Goal: Transaction & Acquisition: Purchase product/service

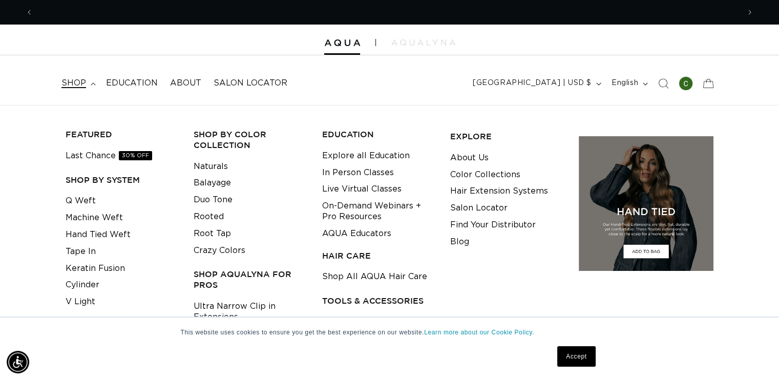
scroll to position [0, 707]
click at [90, 262] on link "Keratin Fusion" at bounding box center [95, 268] width 59 height 17
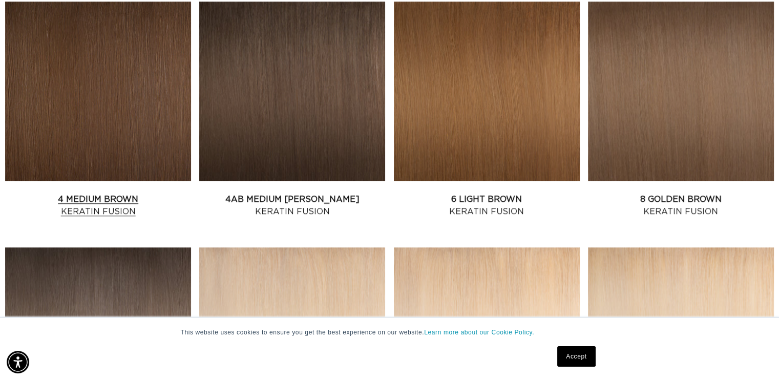
click at [109, 200] on link "4 Medium Brown Keratin Fusion" at bounding box center [98, 205] width 186 height 25
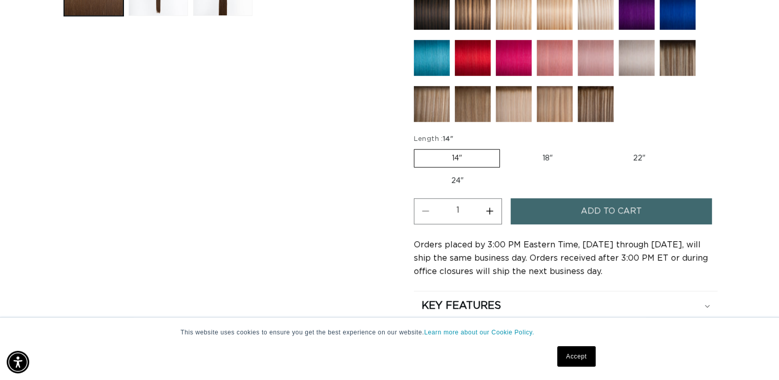
scroll to position [0, 707]
click at [613, 209] on span "Add to cart" at bounding box center [611, 211] width 61 height 26
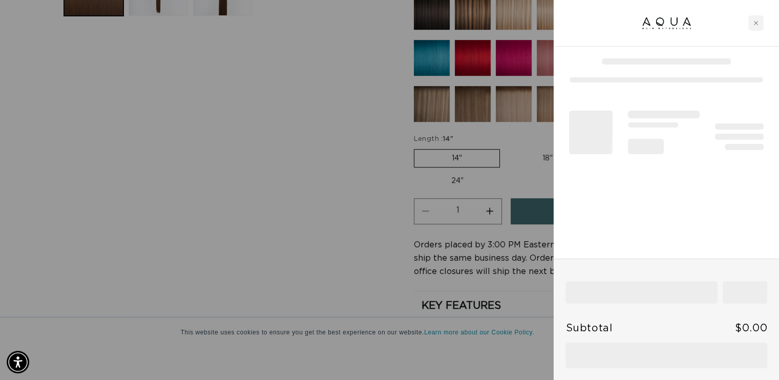
scroll to position [0, 1429]
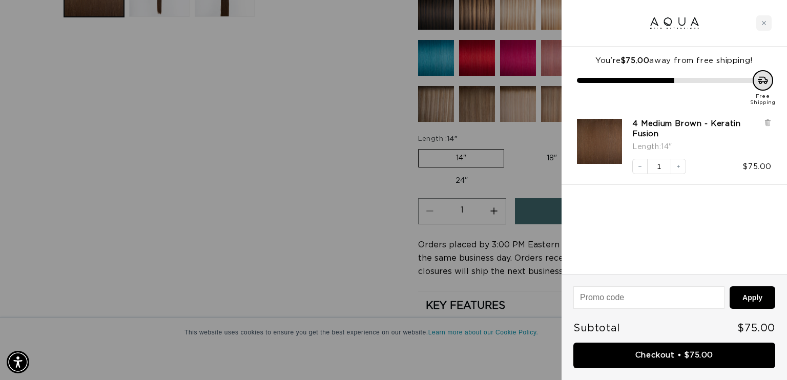
click at [326, 153] on div at bounding box center [393, 190] width 787 height 380
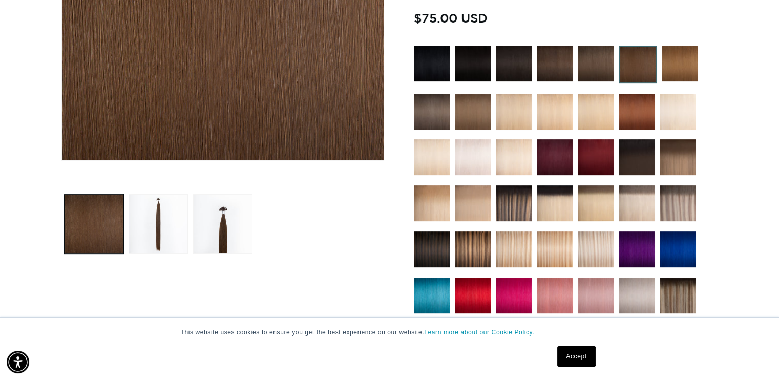
scroll to position [359, 0]
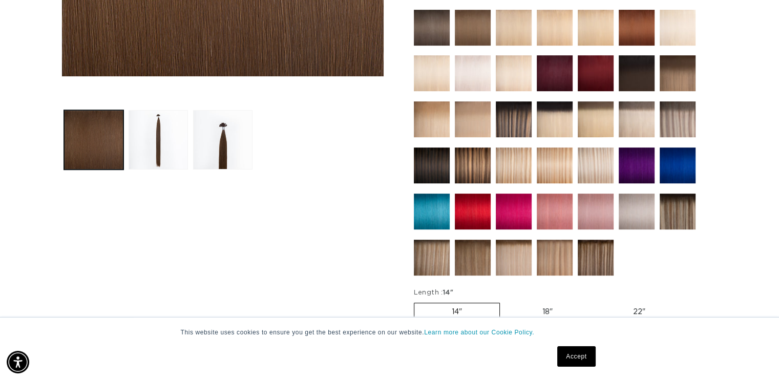
click at [601, 250] on img at bounding box center [596, 258] width 36 height 36
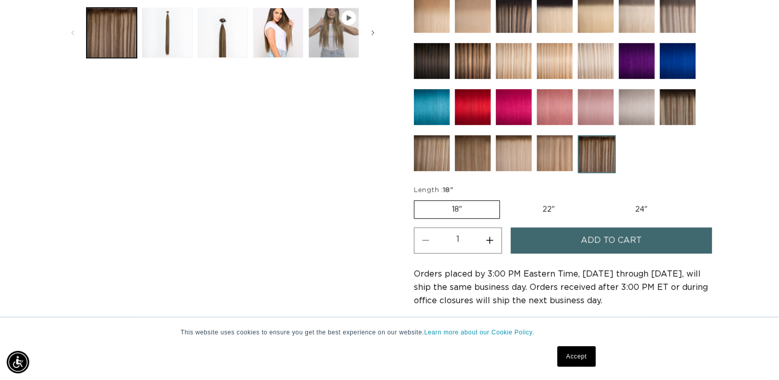
scroll to position [0, 1413]
click at [678, 109] on img at bounding box center [678, 107] width 36 height 36
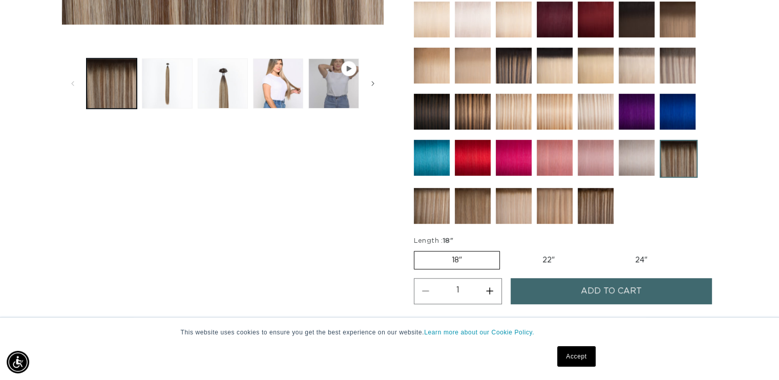
scroll to position [461, 0]
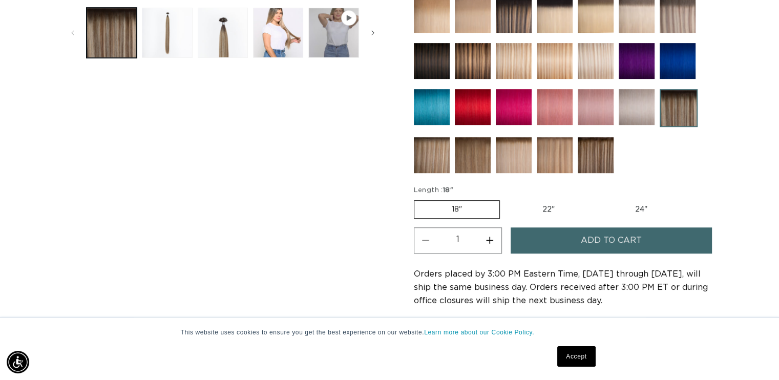
click at [451, 152] on div at bounding box center [566, 18] width 304 height 319
click at [445, 153] on img at bounding box center [432, 155] width 36 height 36
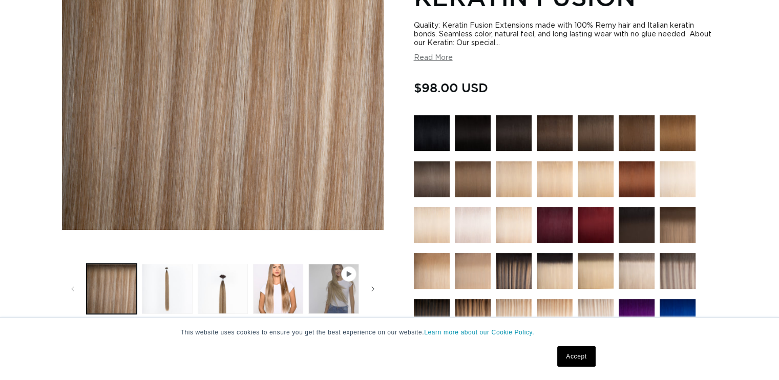
scroll to position [461, 0]
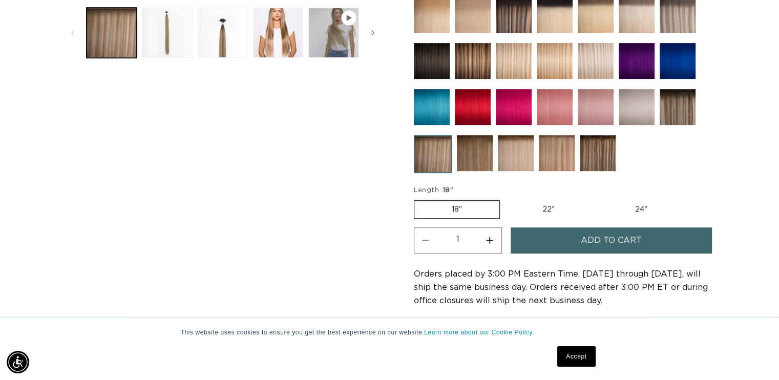
click at [461, 159] on img at bounding box center [475, 153] width 36 height 36
